Goal: Information Seeking & Learning: Learn about a topic

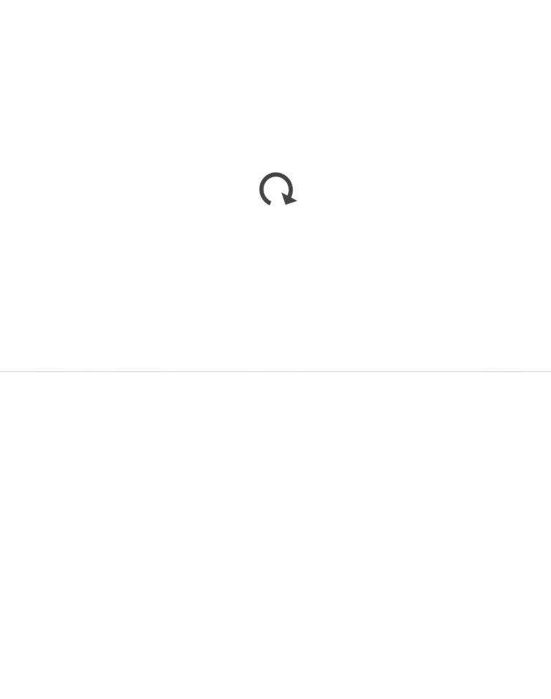
scroll to position [733, 0]
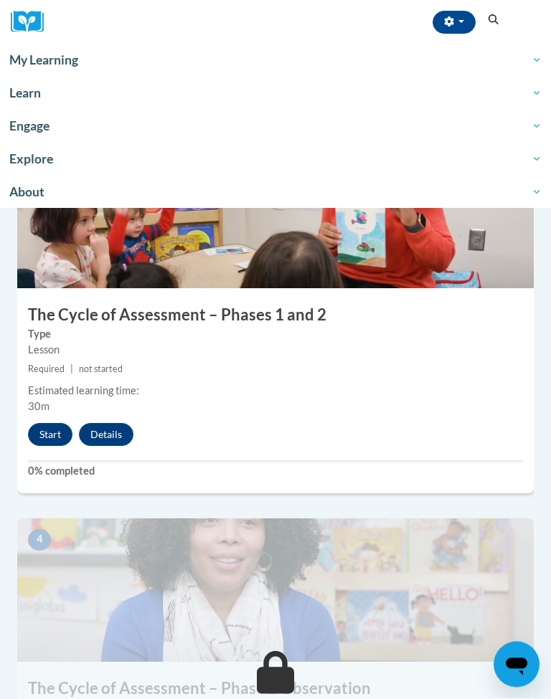
scroll to position [1001, 0]
click at [50, 434] on button "Start" at bounding box center [50, 434] width 44 height 23
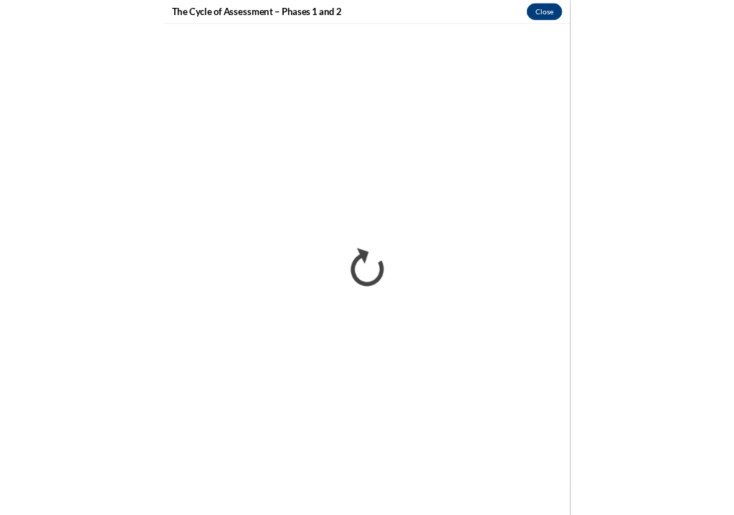
scroll to position [0, 0]
